Goal: Task Accomplishment & Management: Manage account settings

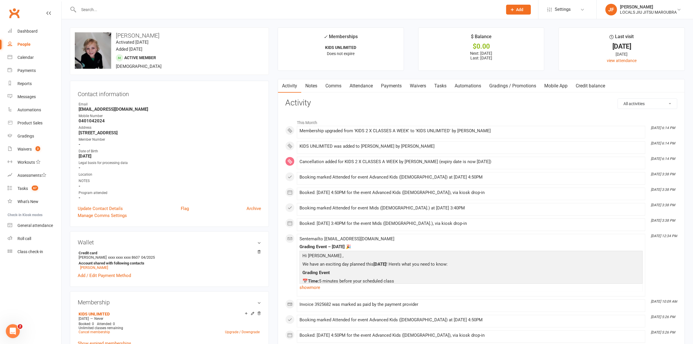
click at [101, 10] on input "text" at bounding box center [288, 10] width 422 height 8
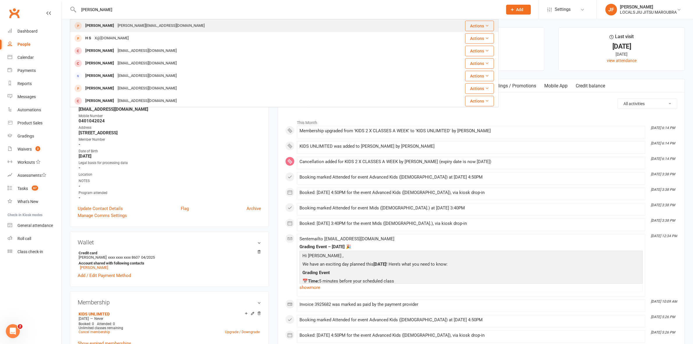
type input "[PERSON_NAME]"
click at [100, 27] on div "[PERSON_NAME]" at bounding box center [100, 26] width 32 height 8
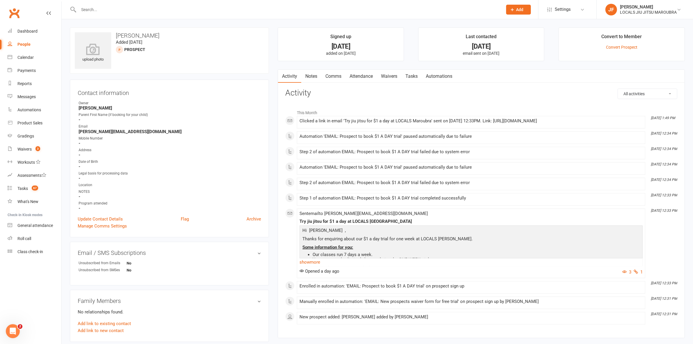
click at [361, 80] on link "Attendance" at bounding box center [361, 76] width 31 height 13
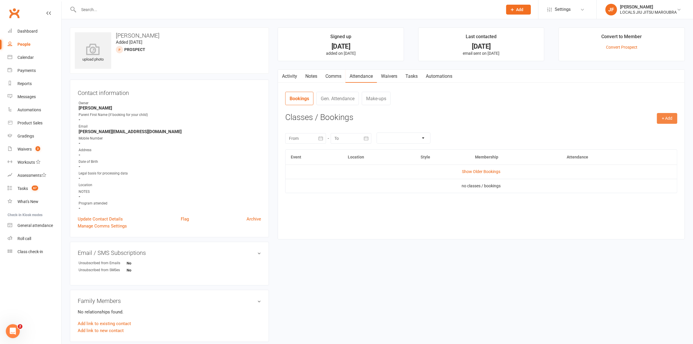
click at [664, 114] on button "+ Add" at bounding box center [667, 118] width 20 height 10
click at [622, 130] on link "Book Event" at bounding box center [649, 132] width 58 height 12
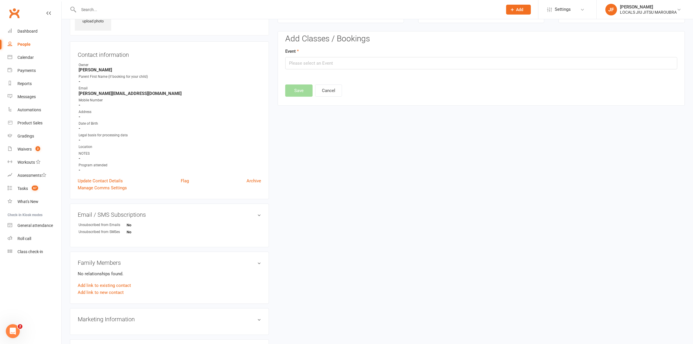
scroll to position [40, 0]
click at [112, 6] on input "text" at bounding box center [288, 10] width 422 height 8
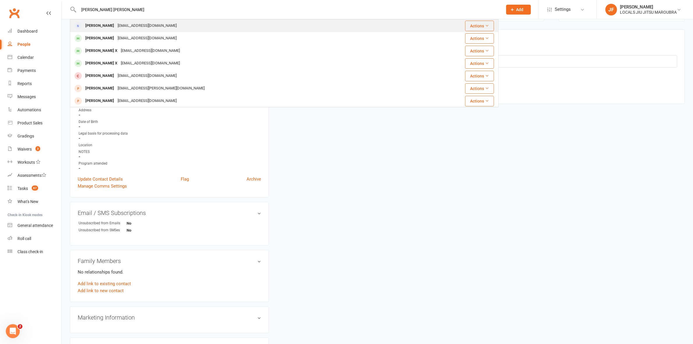
type input "[PERSON_NAME] [PERSON_NAME]"
click at [108, 27] on div "[PERSON_NAME]" at bounding box center [100, 26] width 32 height 8
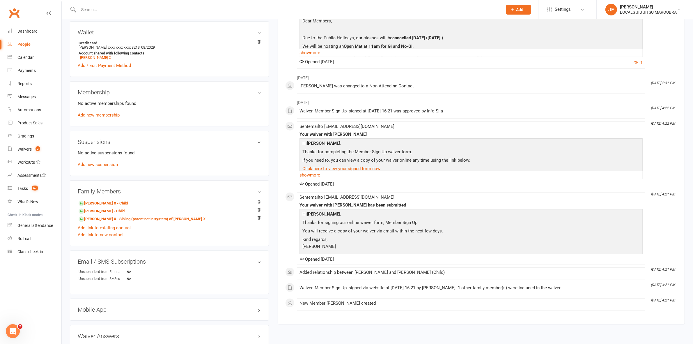
scroll to position [182, 0]
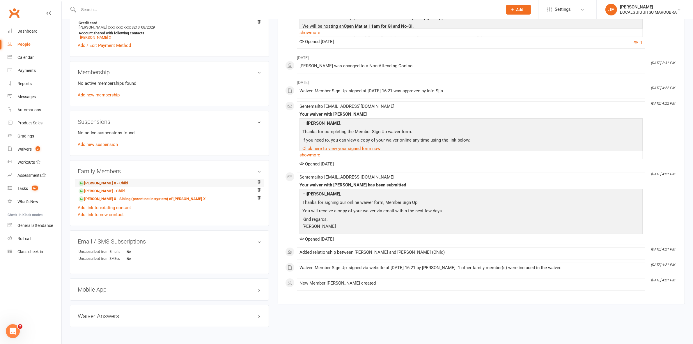
click at [103, 186] on link "[PERSON_NAME] X - Child" at bounding box center [103, 183] width 49 height 6
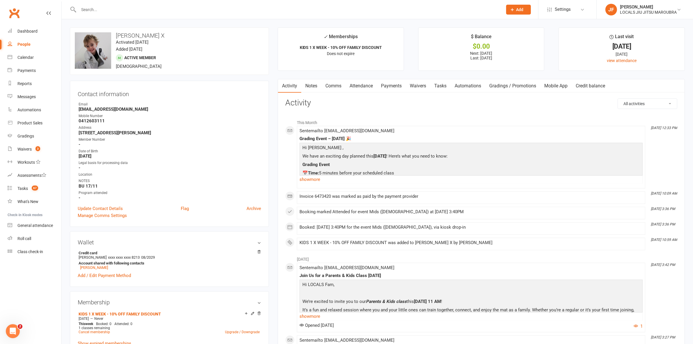
click at [393, 85] on link "Payments" at bounding box center [391, 85] width 29 height 13
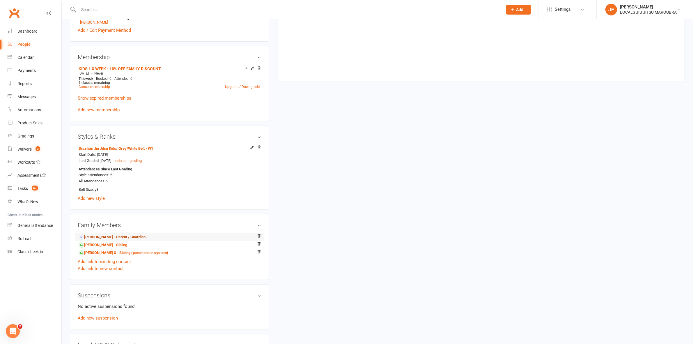
scroll to position [255, 0]
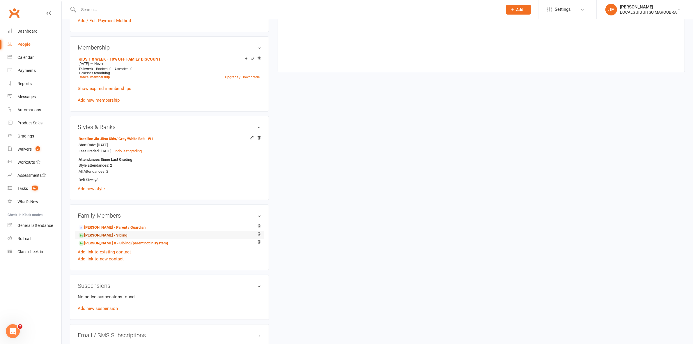
click at [107, 238] on link "[PERSON_NAME] - Sibling" at bounding box center [103, 235] width 49 height 6
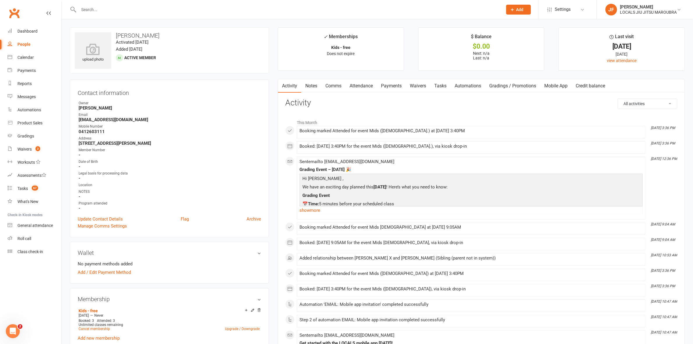
click at [395, 89] on link "Payments" at bounding box center [391, 85] width 29 height 13
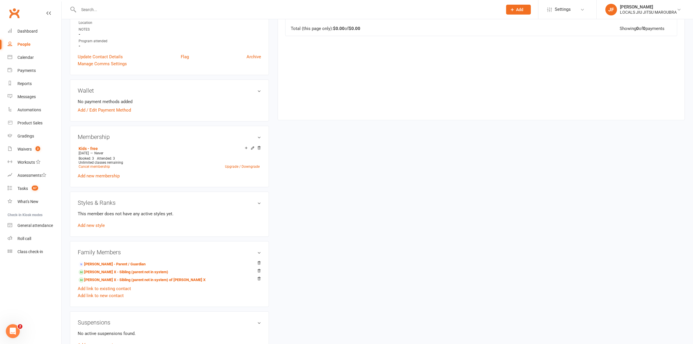
scroll to position [182, 0]
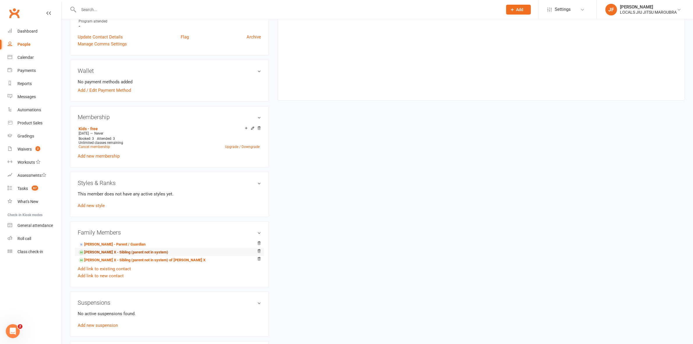
click at [98, 254] on link "[PERSON_NAME] X - Sibling (parent not in system)" at bounding box center [124, 252] width 90 height 6
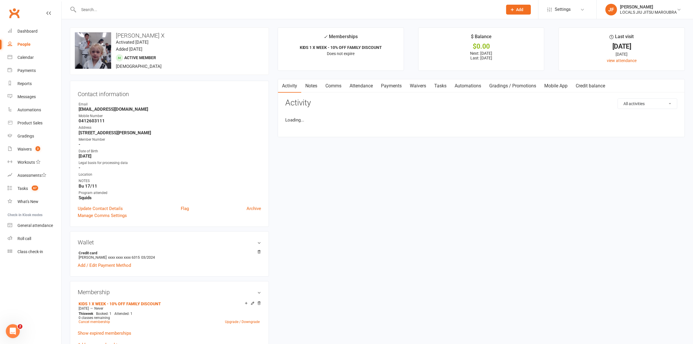
click at [392, 83] on link "Payments" at bounding box center [391, 85] width 29 height 13
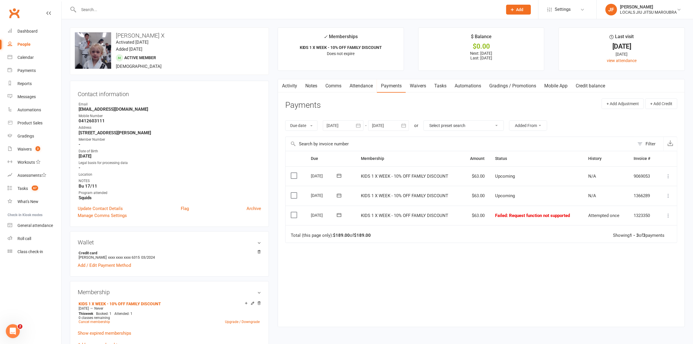
click at [337, 214] on icon at bounding box center [339, 215] width 6 height 6
click at [384, 271] on span "14" at bounding box center [386, 273] width 5 height 5
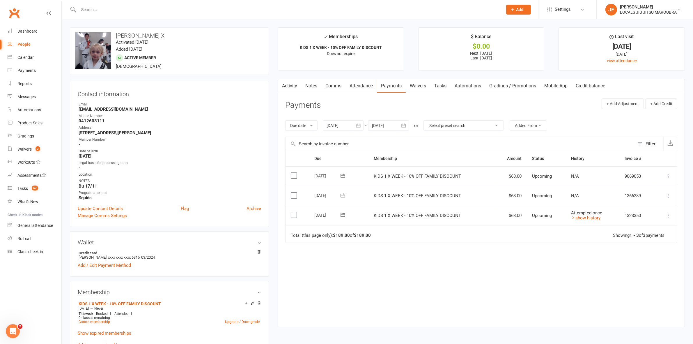
click at [163, 14] on div at bounding box center [284, 9] width 429 height 19
click at [164, 10] on input "text" at bounding box center [288, 10] width 422 height 8
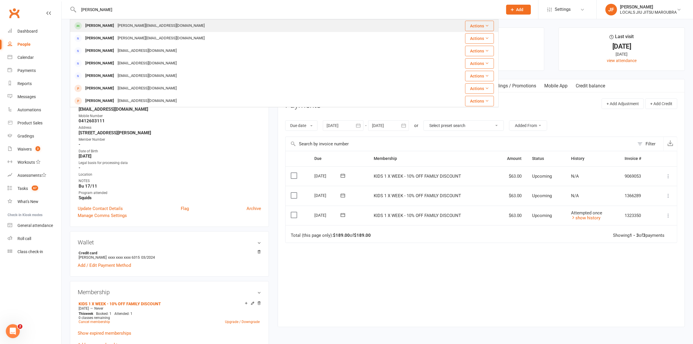
type input "[PERSON_NAME]"
click at [116, 26] on div "[PERSON_NAME][EMAIL_ADDRESS][DOMAIN_NAME]" at bounding box center [161, 26] width 91 height 8
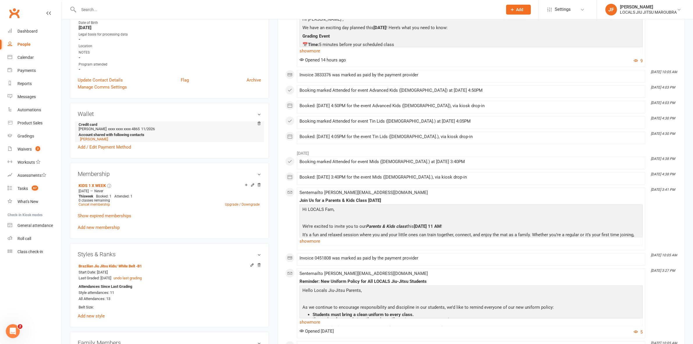
scroll to position [146, 0]
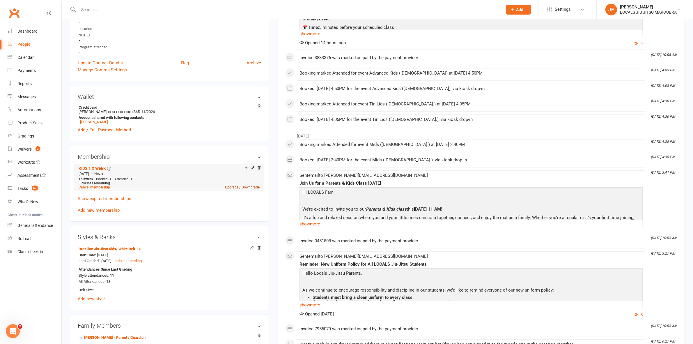
click at [232, 186] on link "Upgrade / Downgrade" at bounding box center [242, 187] width 35 height 4
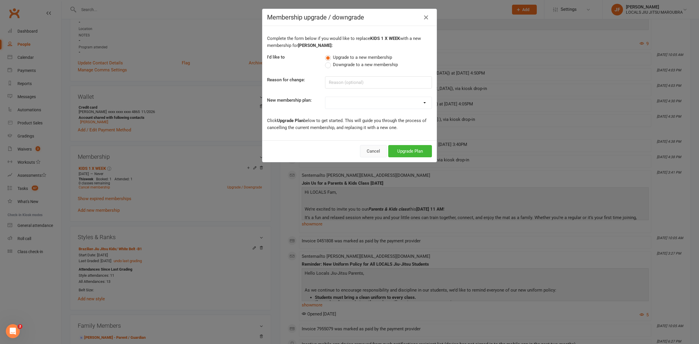
click at [363, 152] on button "Cancel" at bounding box center [373, 151] width 27 height 12
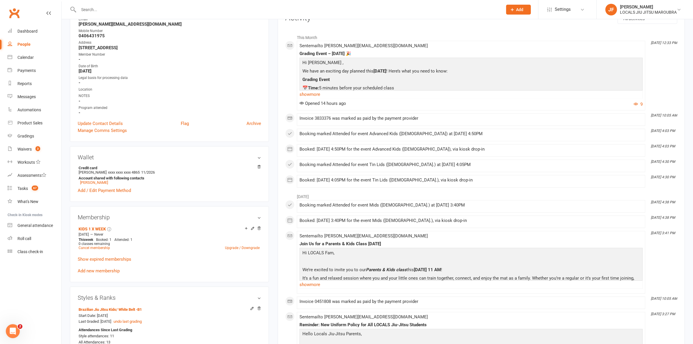
scroll to position [0, 0]
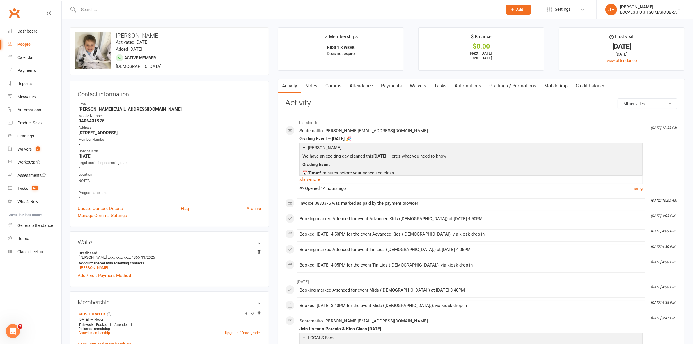
click at [396, 87] on link "Payments" at bounding box center [391, 85] width 29 height 13
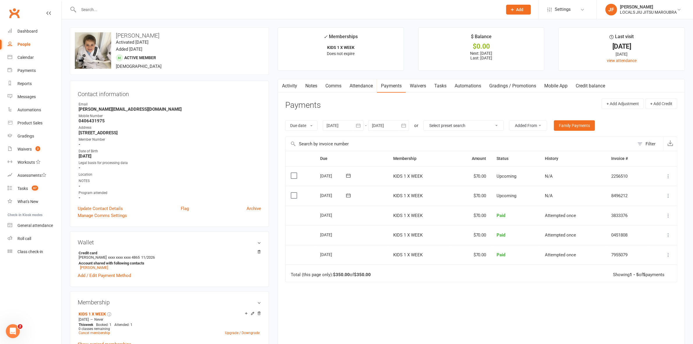
scroll to position [146, 0]
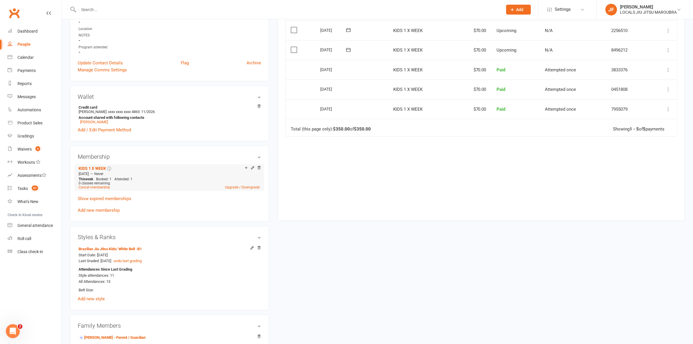
click at [226, 190] on li "KIDS 1 X WEEK [DATE] — Never This week Booked: 1 Attended: 1 0 classes remainin…" at bounding box center [169, 177] width 184 height 27
click at [232, 188] on link "Upgrade / Downgrade" at bounding box center [242, 187] width 35 height 4
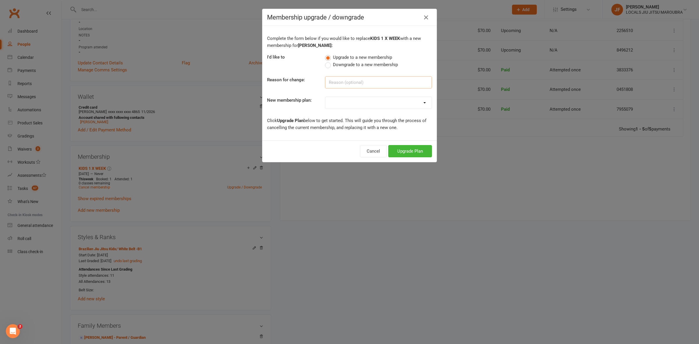
click at [335, 81] on input at bounding box center [378, 82] width 107 height 12
type input "Upgrade"
click at [361, 98] on select "ADULTS UNLIMITED ADULTS 2 X CLASSES A WEEK ADULTS STUDENT KIDS 1 X WEEK KIDS 1 …" at bounding box center [378, 103] width 106 height 12
select select "5"
click at [325, 97] on select "ADULTS UNLIMITED ADULTS 2 X CLASSES A WEEK ADULTS STUDENT KIDS 1 X WEEK KIDS 1 …" at bounding box center [378, 103] width 106 height 12
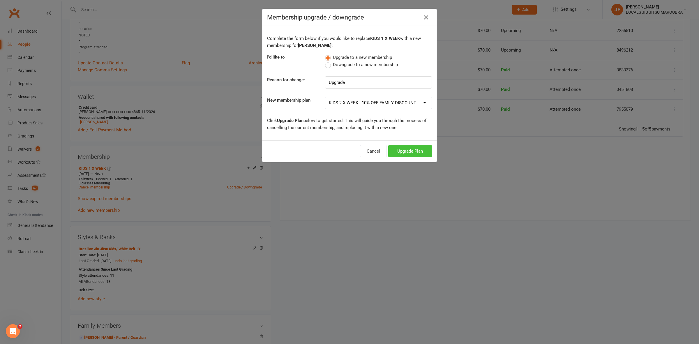
click at [408, 148] on button "Upgrade Plan" at bounding box center [410, 151] width 44 height 12
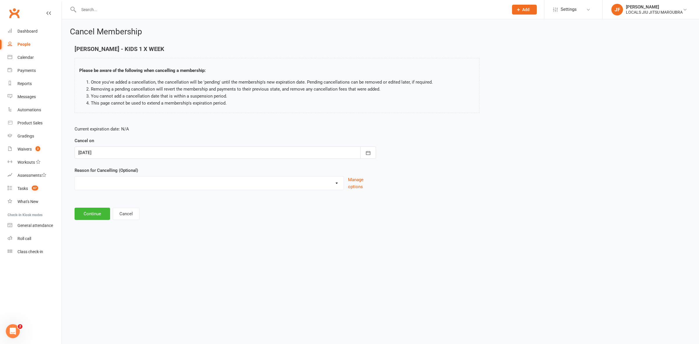
click at [248, 181] on select "Downgrade Financial Holiday Injury Lost motivation Relocation Schedule school c…" at bounding box center [209, 182] width 269 height 12
select select "8"
click at [75, 176] on select "Downgrade Financial Holiday Injury Lost motivation Relocation Schedule school c…" at bounding box center [209, 182] width 269 height 12
click at [89, 211] on button "Continue" at bounding box center [93, 214] width 36 height 12
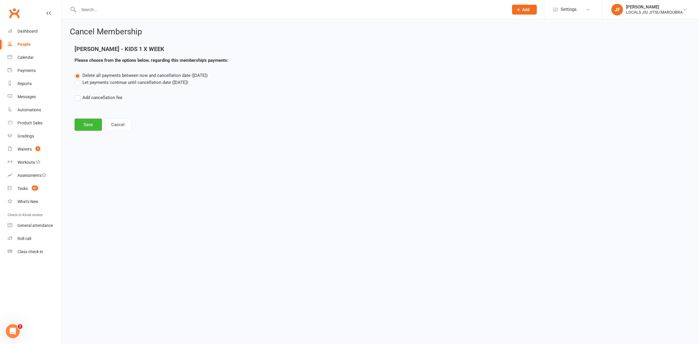
click at [111, 80] on label "Let payments continue until cancellation date ([DATE])" at bounding box center [132, 82] width 114 height 7
click at [78, 79] on input "Let payments continue until cancellation date ([DATE])" at bounding box center [77, 79] width 4 height 0
click at [91, 124] on button "Save" at bounding box center [88, 125] width 27 height 12
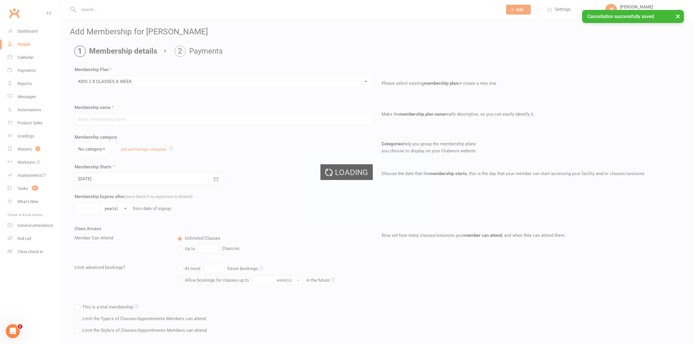
type input "KIDS 2 X CLASSES A WEEK"
select select "1"
type input "0"
type input "2"
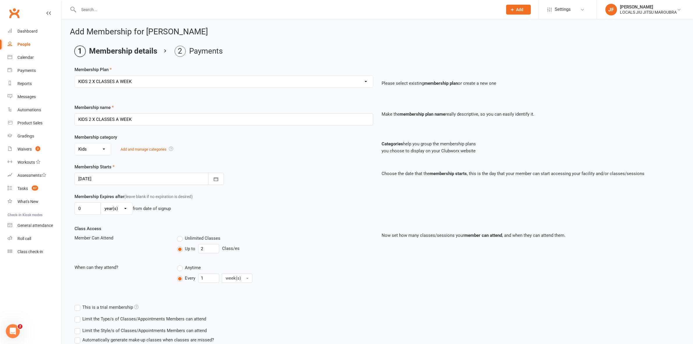
scroll to position [46, 0]
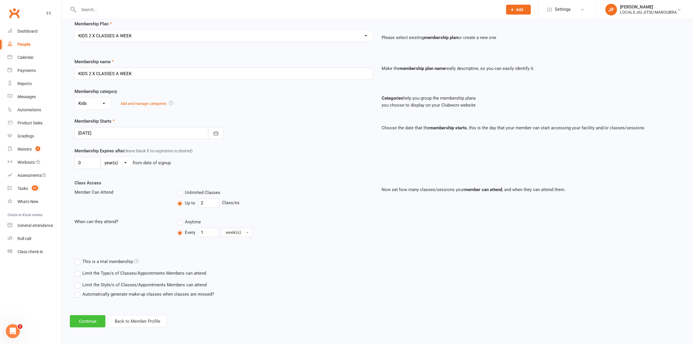
click at [91, 320] on button "Continue" at bounding box center [88, 321] width 36 height 12
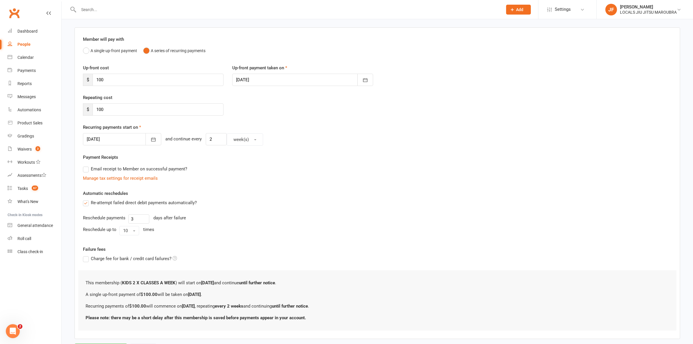
scroll to position [68, 0]
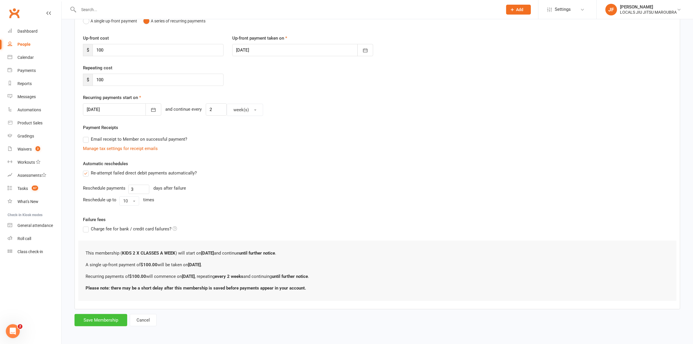
click at [109, 324] on button "Save Membership" at bounding box center [101, 320] width 53 height 12
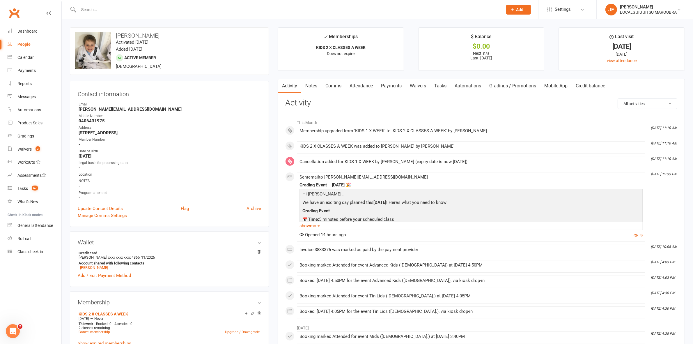
click at [145, 9] on input "text" at bounding box center [288, 10] width 422 height 8
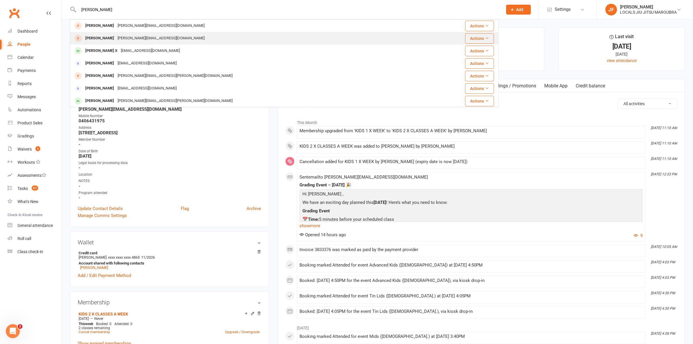
type input "[PERSON_NAME]"
click at [123, 37] on div "[PERSON_NAME][EMAIL_ADDRESS][DOMAIN_NAME]" at bounding box center [161, 38] width 91 height 8
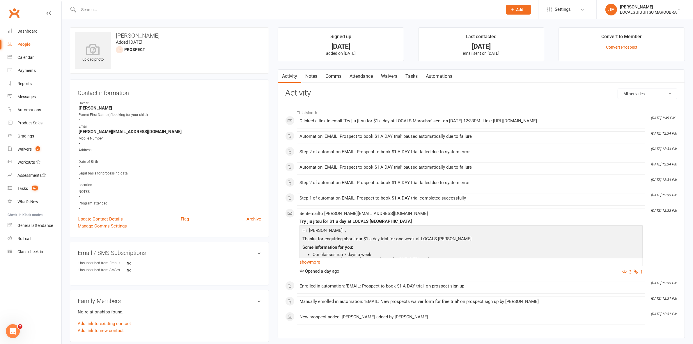
click at [358, 77] on link "Attendance" at bounding box center [361, 76] width 31 height 13
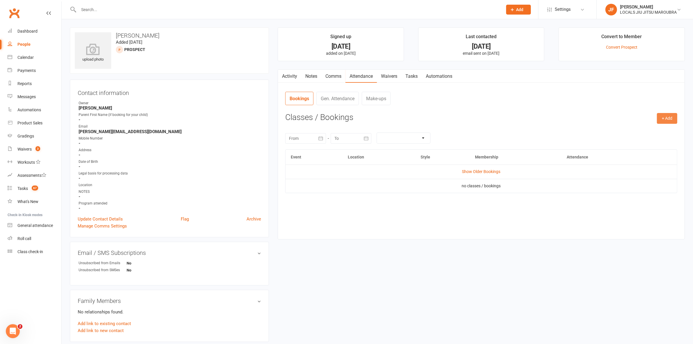
click at [663, 120] on button "+ Add" at bounding box center [667, 118] width 20 height 10
click at [635, 132] on link "Book Event" at bounding box center [649, 132] width 58 height 12
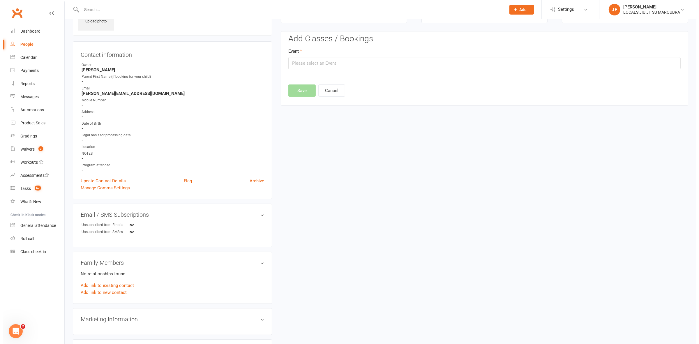
scroll to position [40, 0]
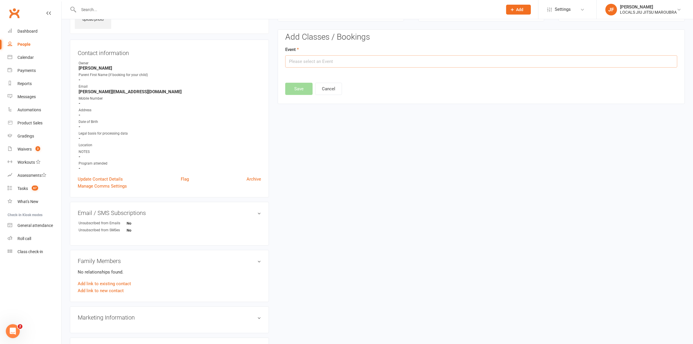
click at [341, 61] on input "text" at bounding box center [481, 61] width 392 height 12
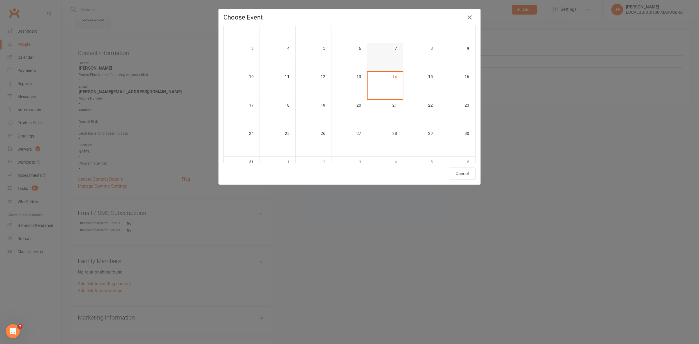
scroll to position [73, 0]
click at [280, 88] on div at bounding box center [278, 92] width 36 height 8
click at [466, 17] on icon "button" at bounding box center [469, 17] width 7 height 7
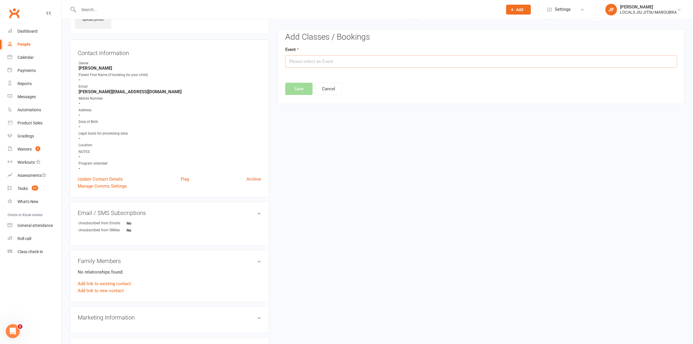
click at [322, 63] on input "text" at bounding box center [481, 61] width 392 height 12
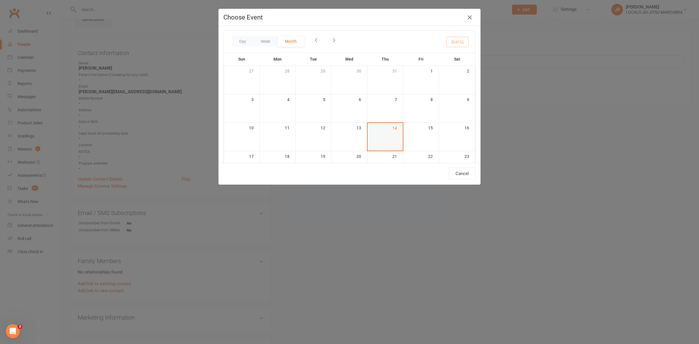
click at [374, 138] on div at bounding box center [385, 136] width 34 height 7
click at [467, 20] on icon "button" at bounding box center [469, 17] width 7 height 7
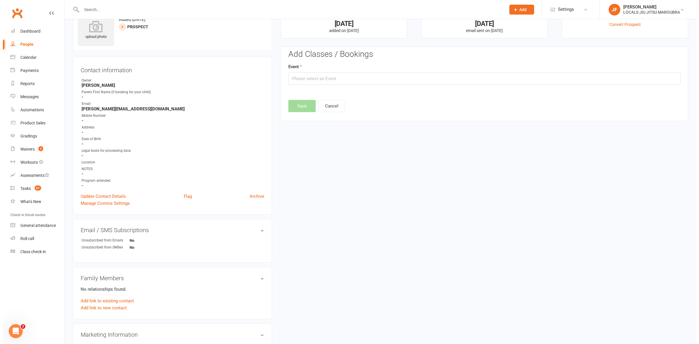
scroll to position [0, 0]
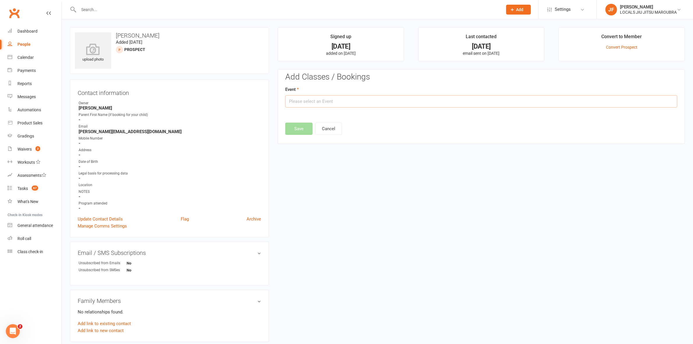
click at [373, 100] on input "text" at bounding box center [481, 101] width 392 height 12
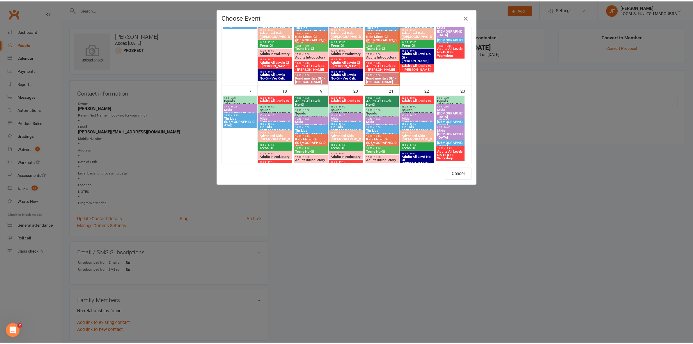
scroll to position [328, 0]
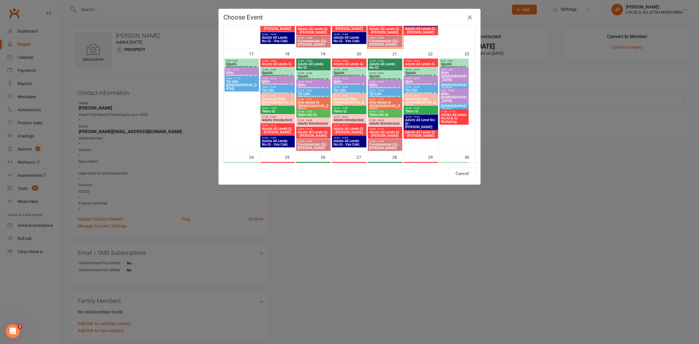
click at [283, 117] on span "17:30 - 18:00" at bounding box center [278, 117] width 32 height 3
type input "Adults Introductory - [DATE] 5:30:00 PM"
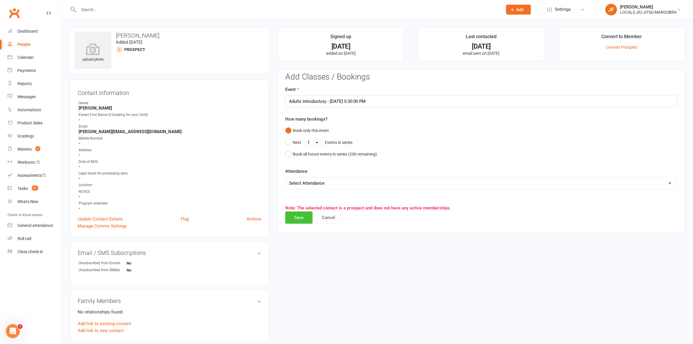
click at [299, 213] on button "Save" at bounding box center [298, 217] width 27 height 12
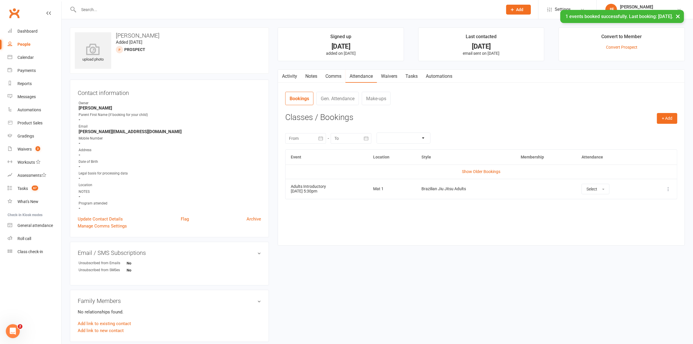
click at [291, 73] on link "Activity" at bounding box center [289, 76] width 23 height 13
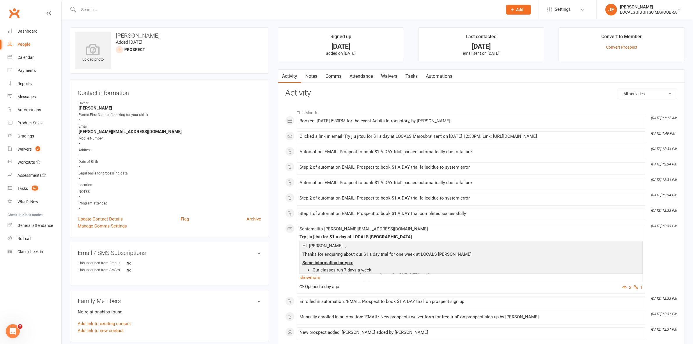
click at [285, 9] on input "text" at bounding box center [288, 10] width 422 height 8
paste input "[EMAIL_ADDRESS][DOMAIN_NAME]"
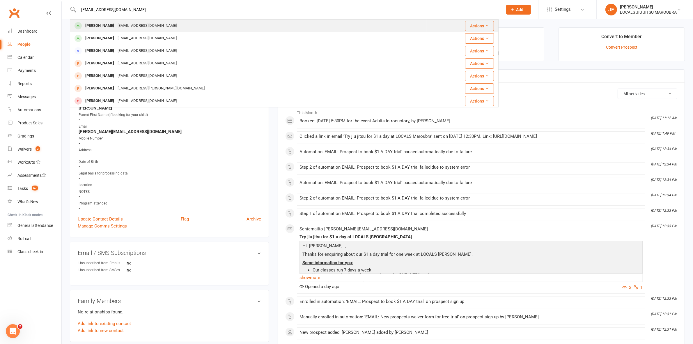
type input "[EMAIL_ADDRESS][DOMAIN_NAME]"
click at [146, 24] on div "[EMAIL_ADDRESS][DOMAIN_NAME]" at bounding box center [147, 26] width 63 height 8
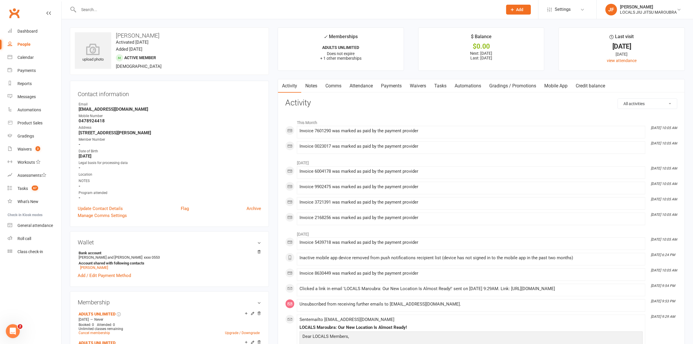
click at [424, 84] on link "Waivers" at bounding box center [418, 85] width 24 height 13
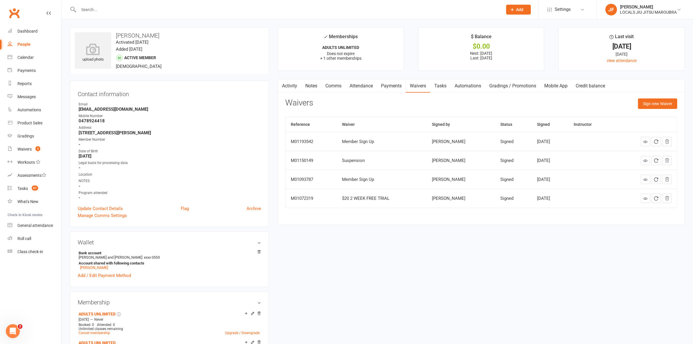
click at [395, 90] on link "Payments" at bounding box center [391, 85] width 29 height 13
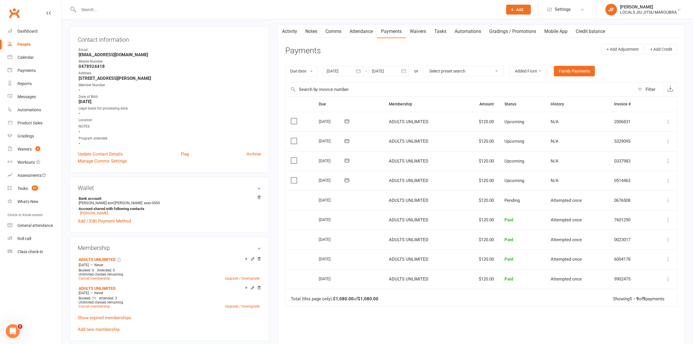
scroll to position [73, 0]
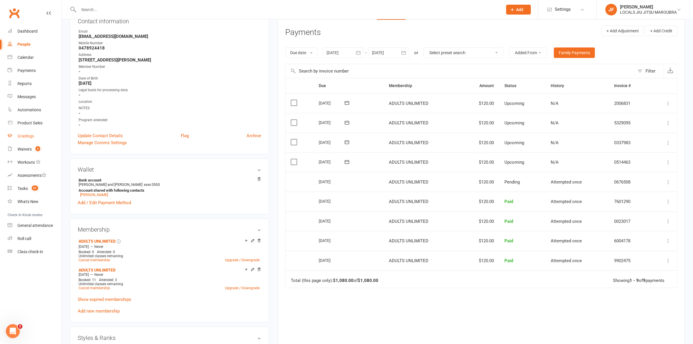
click at [29, 134] on div "Gradings" at bounding box center [25, 136] width 17 height 5
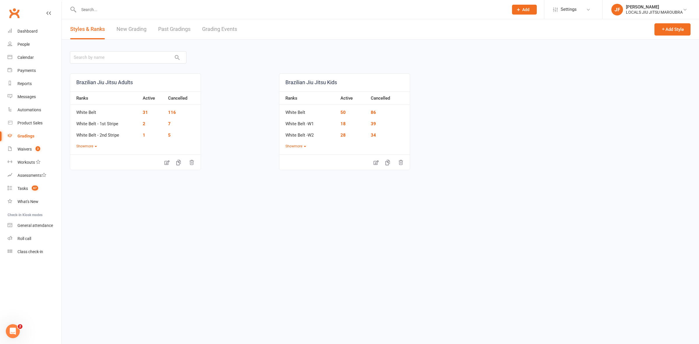
click at [220, 32] on link "Grading Events" at bounding box center [219, 29] width 35 height 20
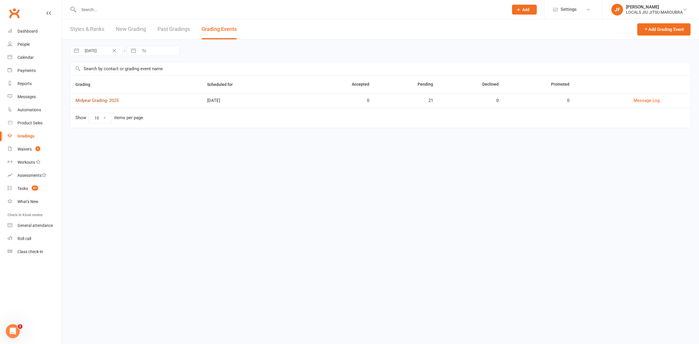
click at [103, 100] on link "Midyear Grading- 2025" at bounding box center [96, 100] width 43 height 5
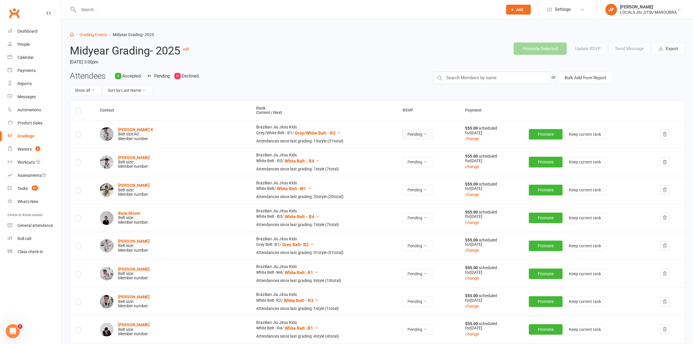
click at [403, 132] on button "Pending" at bounding box center [418, 134] width 31 height 10
click at [353, 51] on div "Promote Selected Update RSVP Send Message Export" at bounding box center [508, 49] width 364 height 22
click at [101, 9] on input "text" at bounding box center [288, 10] width 422 height 8
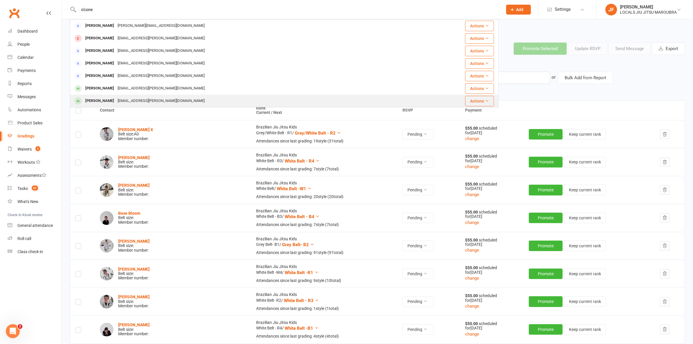
type input "o'cone"
click at [93, 104] on div "[PERSON_NAME]" at bounding box center [100, 101] width 32 height 8
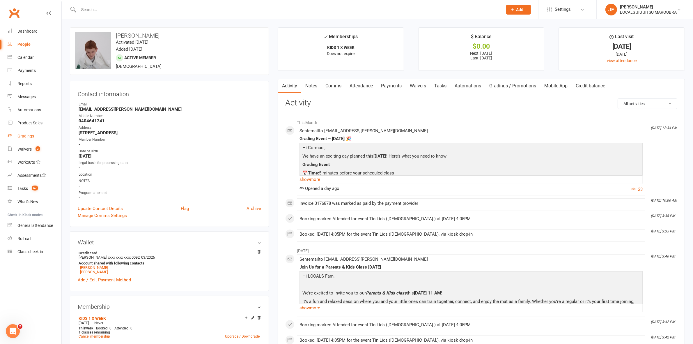
click at [21, 139] on link "Gradings" at bounding box center [35, 136] width 54 height 13
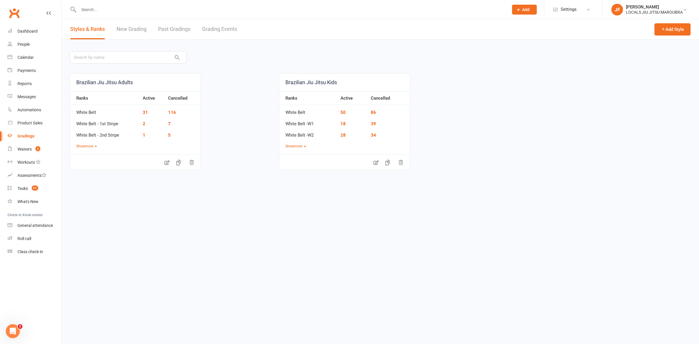
click at [208, 27] on link "Grading Events" at bounding box center [219, 29] width 35 height 20
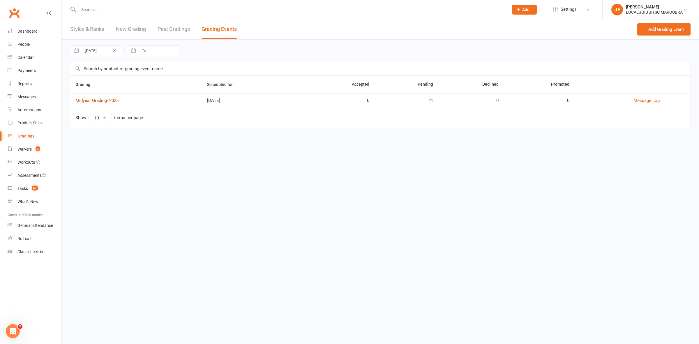
click at [113, 101] on link "Midyear Grading- 2025" at bounding box center [96, 100] width 43 height 5
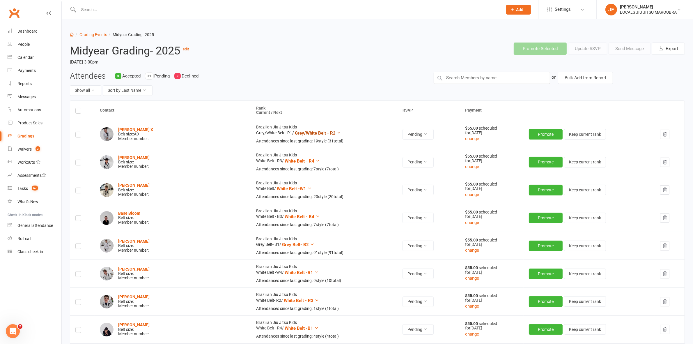
click at [337, 132] on icon at bounding box center [339, 132] width 4 height 4
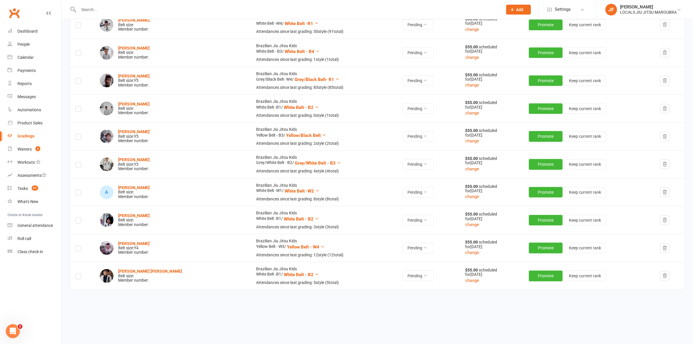
scroll to position [417, 0]
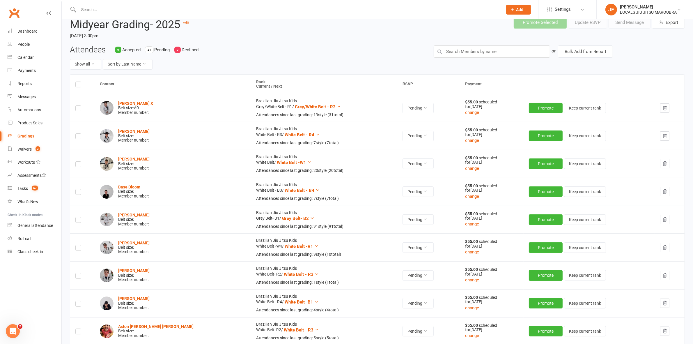
scroll to position [0, 0]
